Goal: Task Accomplishment & Management: Manage account settings

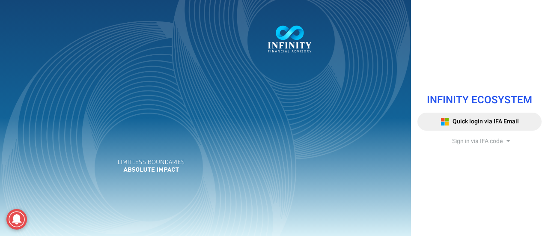
click at [479, 139] on span "Sign in via IFA code" at bounding box center [477, 141] width 51 height 9
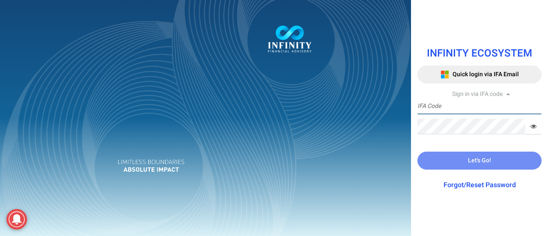
click at [463, 109] on input "text" at bounding box center [479, 106] width 124 height 16
type input "IFA0113"
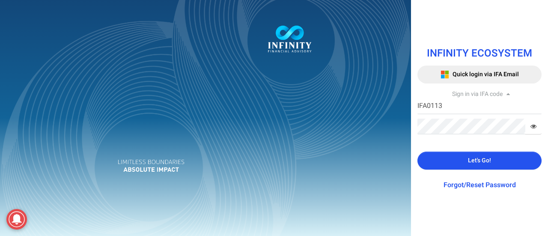
click at [530, 128] on icon at bounding box center [533, 126] width 6 height 6
click at [493, 164] on button "Let's Go!" at bounding box center [479, 161] width 124 height 18
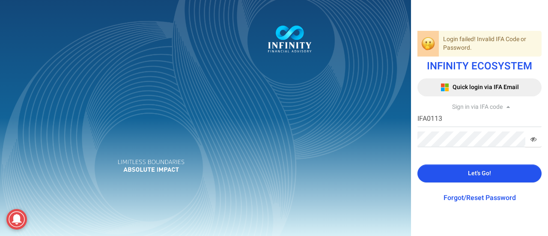
click at [479, 178] on button "Let's Go!" at bounding box center [479, 173] width 124 height 18
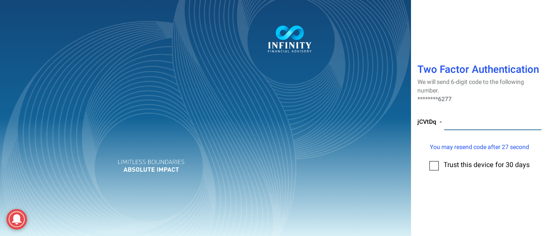
click at [469, 124] on input "number" at bounding box center [493, 122] width 98 height 16
type input "373842"
